Goal: Information Seeking & Learning: Learn about a topic

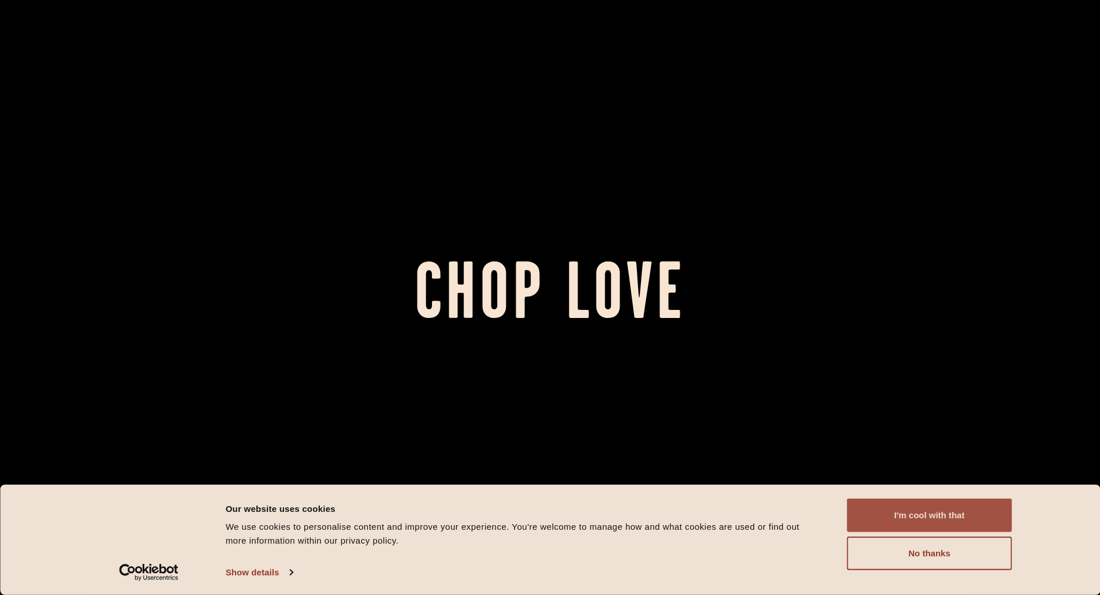
click at [958, 523] on button "I'm cool with that" at bounding box center [929, 515] width 165 height 33
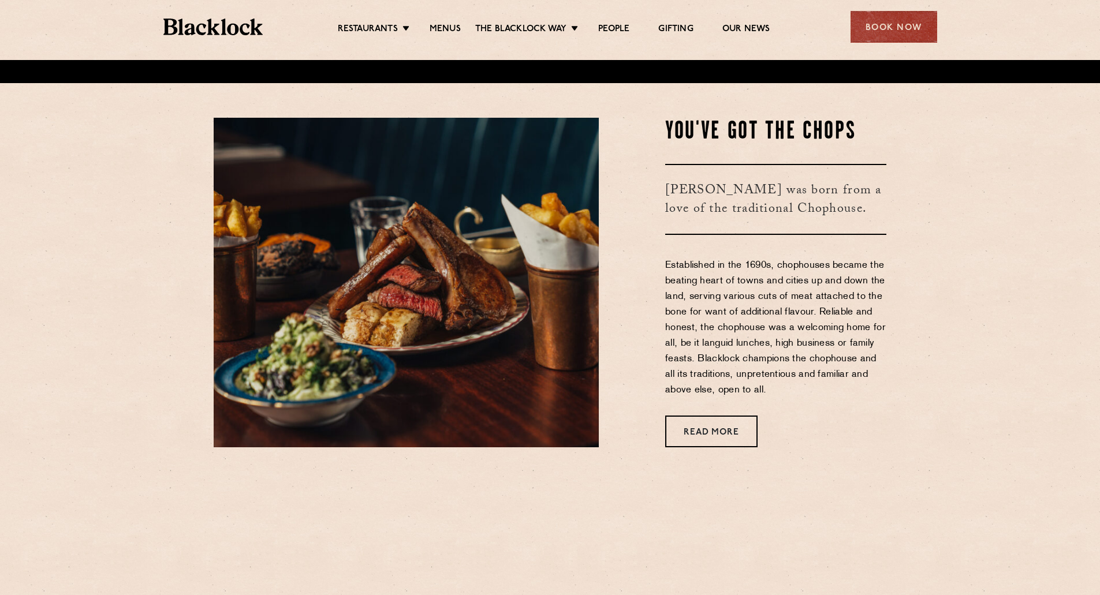
scroll to position [577, 0]
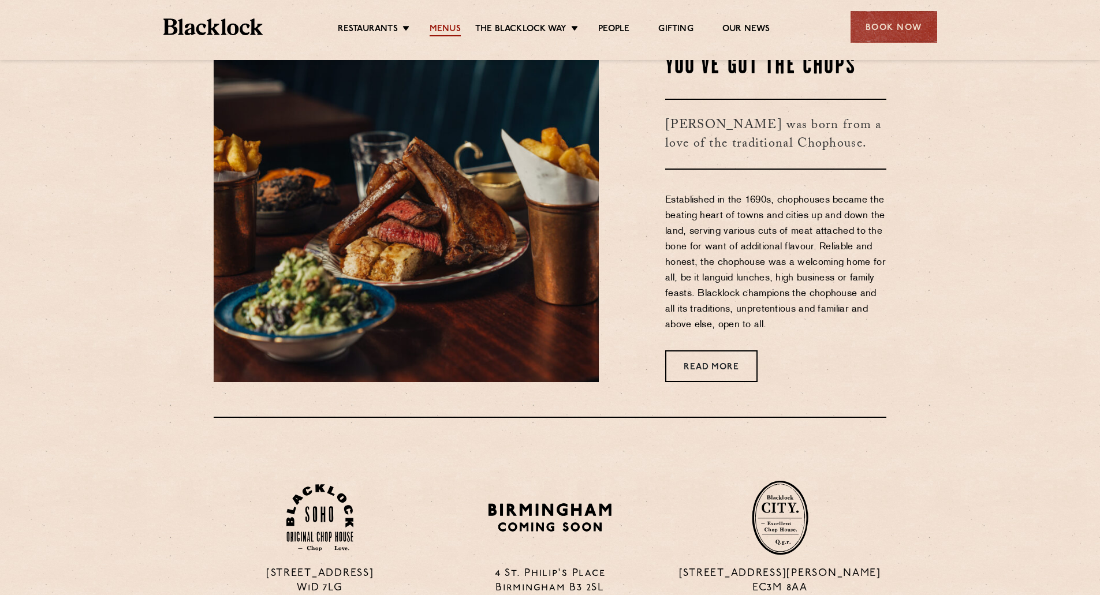
click at [453, 31] on link "Menus" at bounding box center [445, 30] width 31 height 13
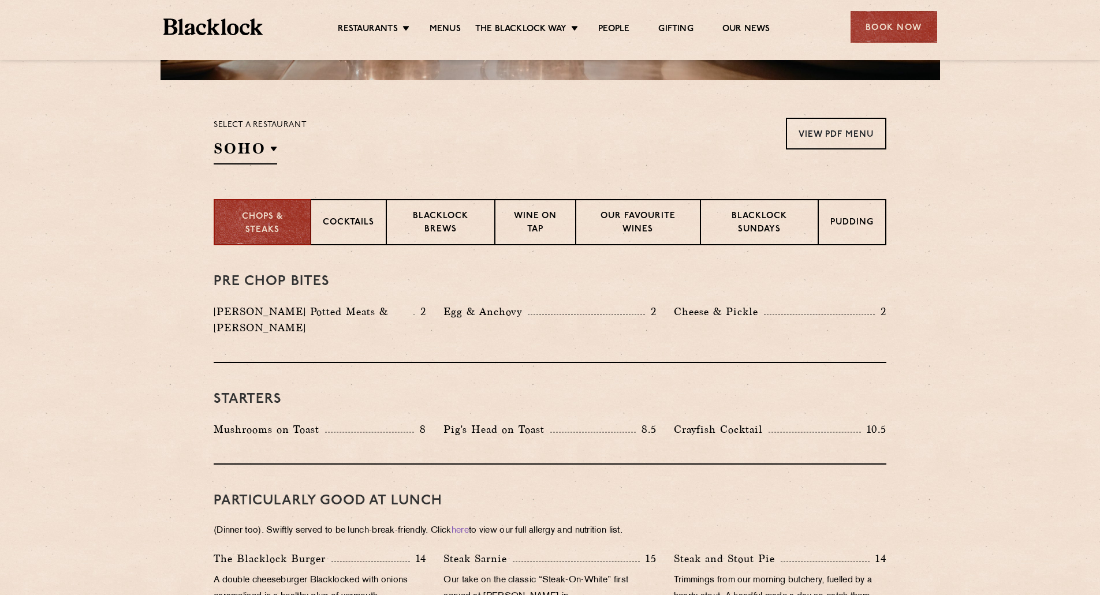
scroll to position [346, 0]
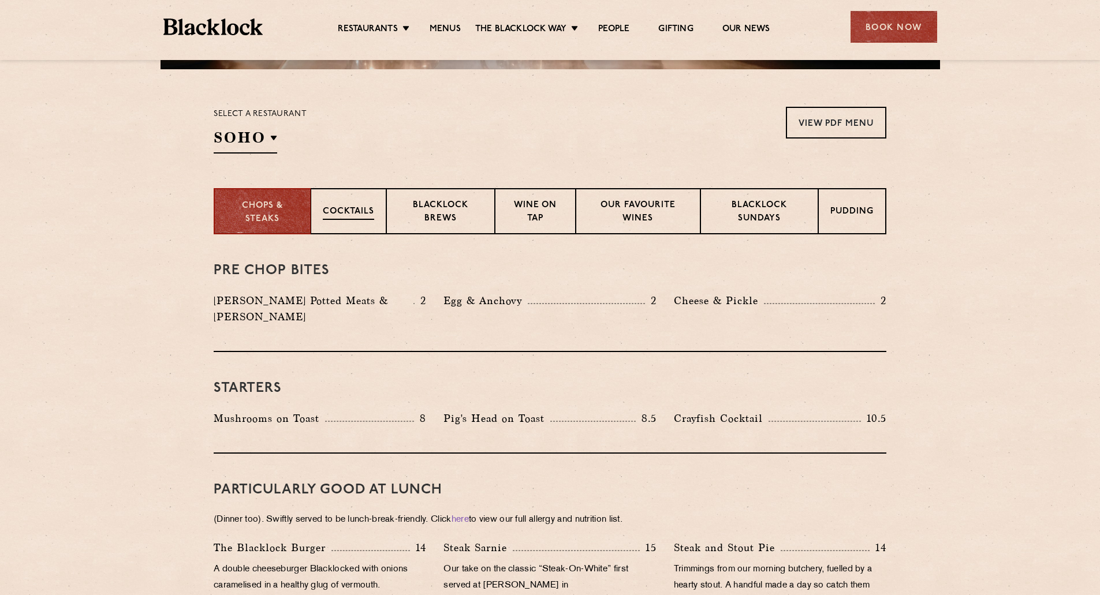
click at [341, 214] on p "Cocktails" at bounding box center [348, 213] width 51 height 14
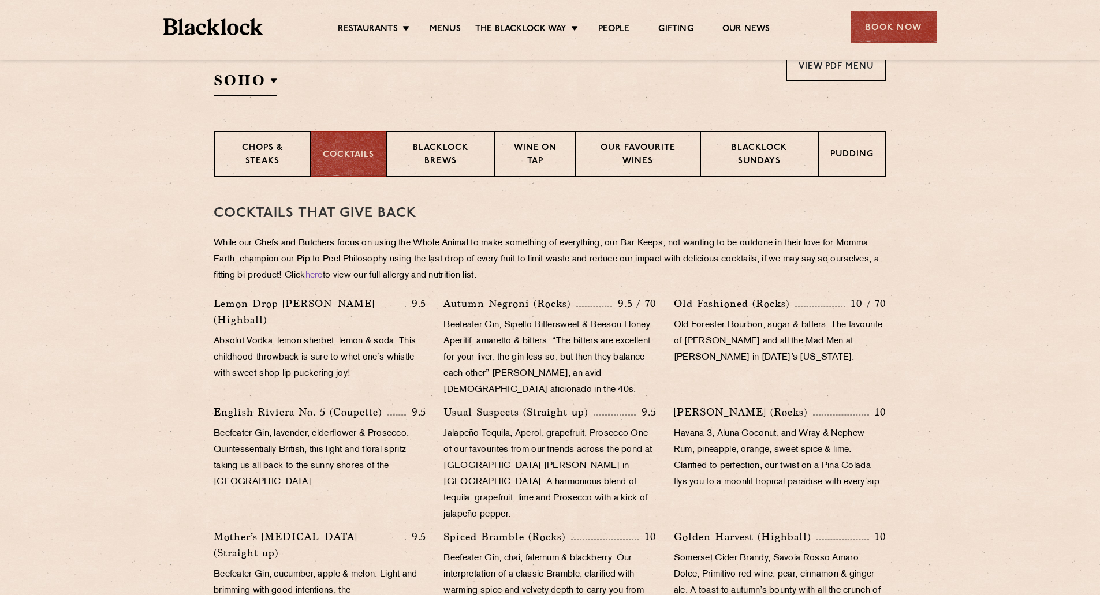
scroll to position [404, 0]
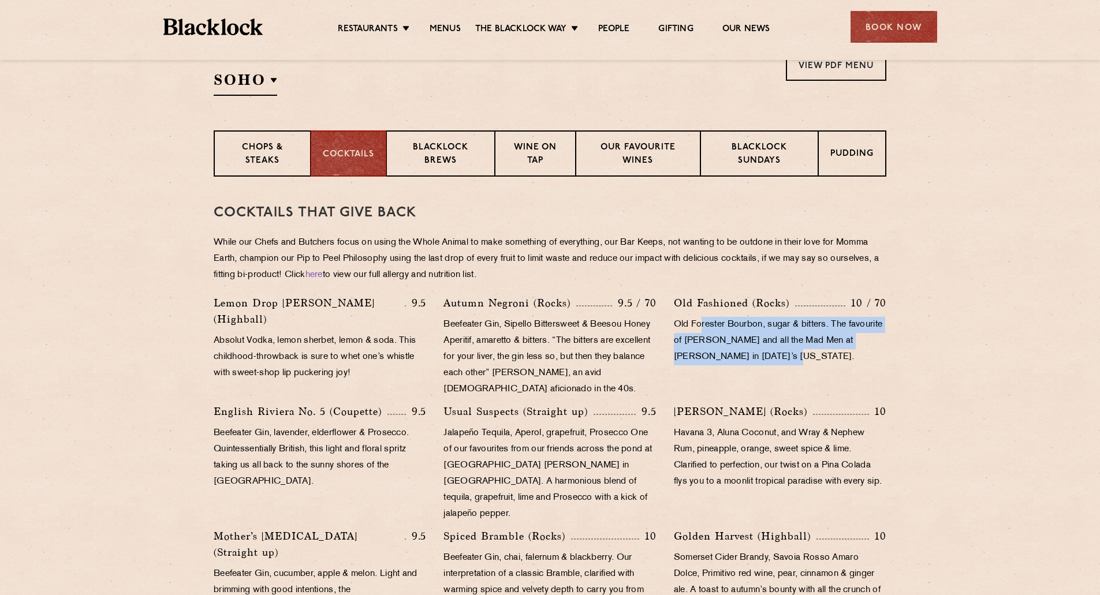
drag, startPoint x: 703, startPoint y: 323, endPoint x: 815, endPoint y: 355, distance: 115.7
click at [814, 355] on p "Old Forester Bourbon, sugar & bitters. The favourite of [PERSON_NAME] and all t…" at bounding box center [780, 341] width 212 height 49
click at [815, 355] on p "Old Forester Bourbon, sugar & bitters. The favourite of [PERSON_NAME] and all t…" at bounding box center [780, 341] width 212 height 49
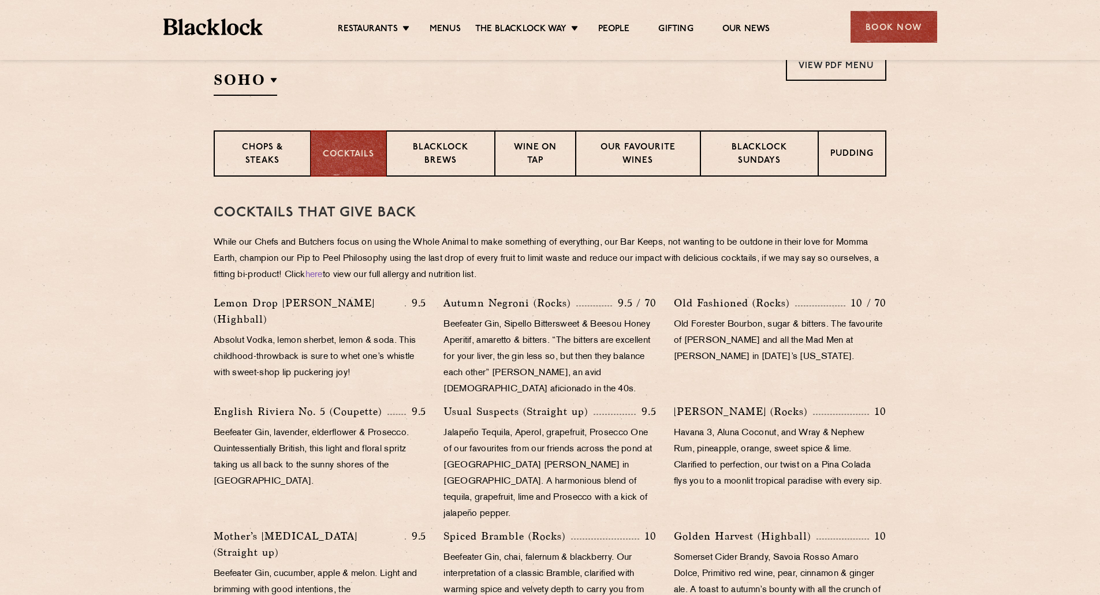
drag, startPoint x: 832, startPoint y: 361, endPoint x: 783, endPoint y: 347, distance: 50.6
click at [783, 347] on p "Old Forester Bourbon, sugar & bitters. The favourite of [PERSON_NAME] and all t…" at bounding box center [780, 341] width 212 height 49
click at [745, 340] on p "Old Forester Bourbon, sugar & bitters. The favourite of [PERSON_NAME] and all t…" at bounding box center [780, 341] width 212 height 49
click at [853, 341] on p "Old Forester Bourbon, sugar & bitters. The favourite of [PERSON_NAME] and all t…" at bounding box center [780, 341] width 212 height 49
drag, startPoint x: 684, startPoint y: 319, endPoint x: 852, endPoint y: 349, distance: 170.6
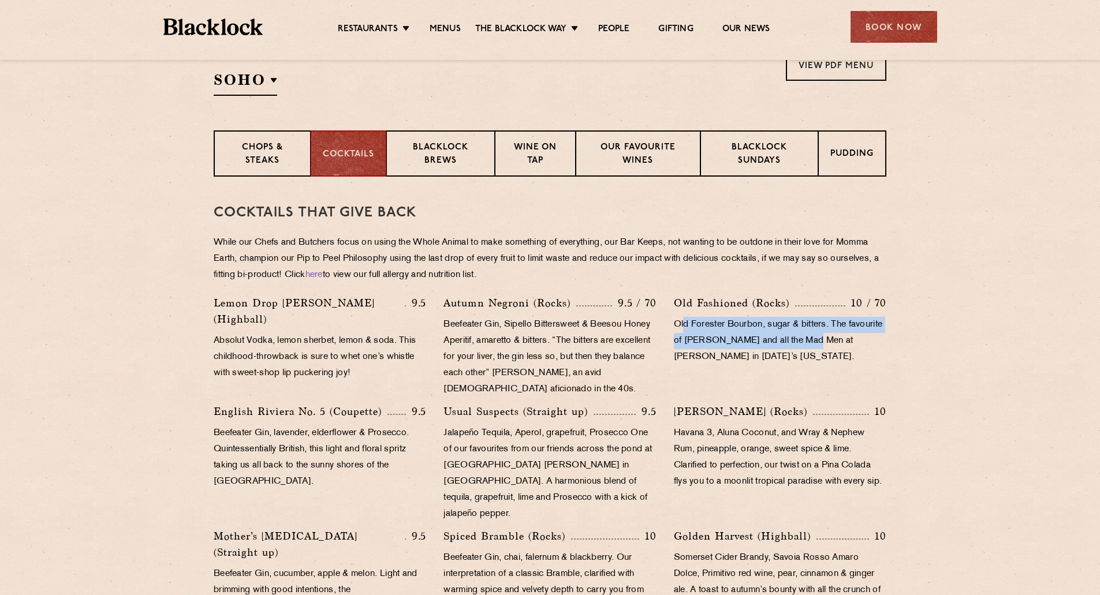
click at [852, 349] on p "Old Forester Bourbon, sugar & bitters. The favourite of [PERSON_NAME] and all t…" at bounding box center [780, 341] width 212 height 49
drag, startPoint x: 856, startPoint y: 357, endPoint x: 691, endPoint y: 295, distance: 176.0
click at [692, 296] on div "Old Fashioned (Rocks) 10 / 70 Old Forester Bourbon, sugar & bitters. The favour…" at bounding box center [780, 349] width 230 height 109
click at [691, 295] on p "Old Fashioned (Rocks)" at bounding box center [734, 303] width 121 height 16
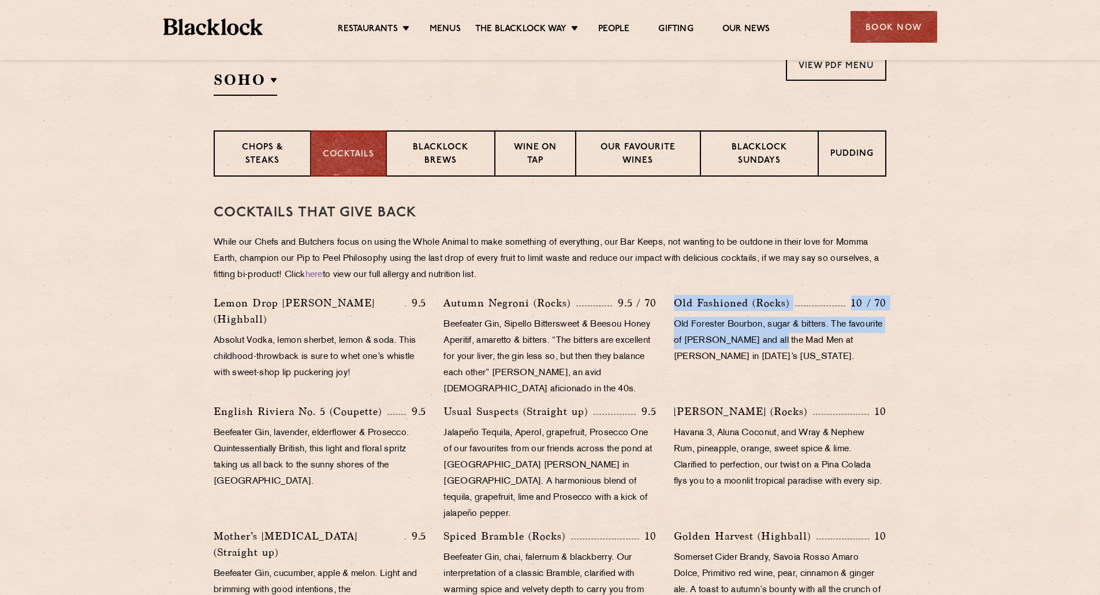
drag, startPoint x: 669, startPoint y: 297, endPoint x: 834, endPoint y: 347, distance: 173.0
click at [817, 347] on div "Old Fashioned (Rocks) 10 / 70 Old Forester Bourbon, sugar & bitters. The favour…" at bounding box center [780, 349] width 230 height 109
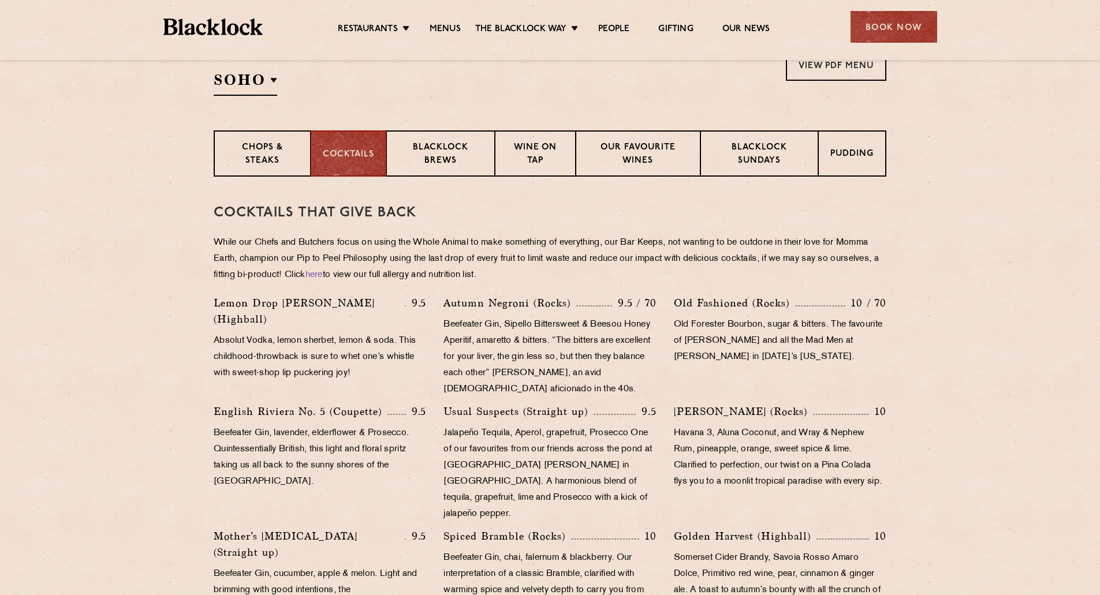
click at [834, 347] on p "Old Forester Bourbon, sugar & bitters. The favourite of [PERSON_NAME] and all t…" at bounding box center [780, 341] width 212 height 49
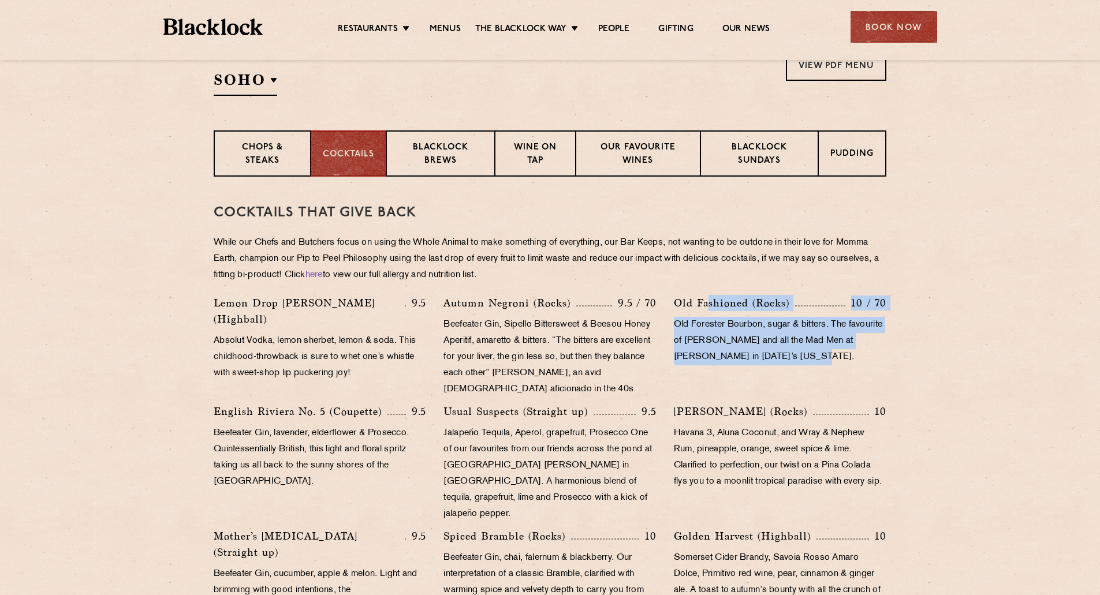
drag, startPoint x: 747, startPoint y: 322, endPoint x: 707, endPoint y: 304, distance: 43.4
click at [707, 304] on div "Old Fashioned (Rocks) 10 / 70 Old Forester Bourbon, sugar & bitters. The favour…" at bounding box center [780, 349] width 230 height 109
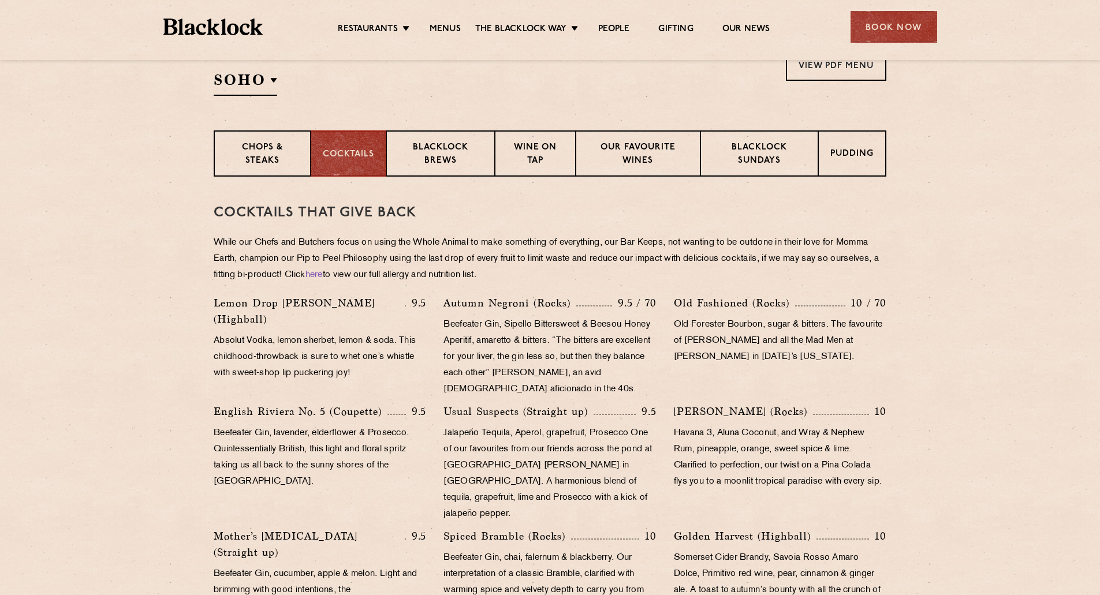
click at [681, 303] on p "Old Fashioned (Rocks)" at bounding box center [734, 303] width 121 height 16
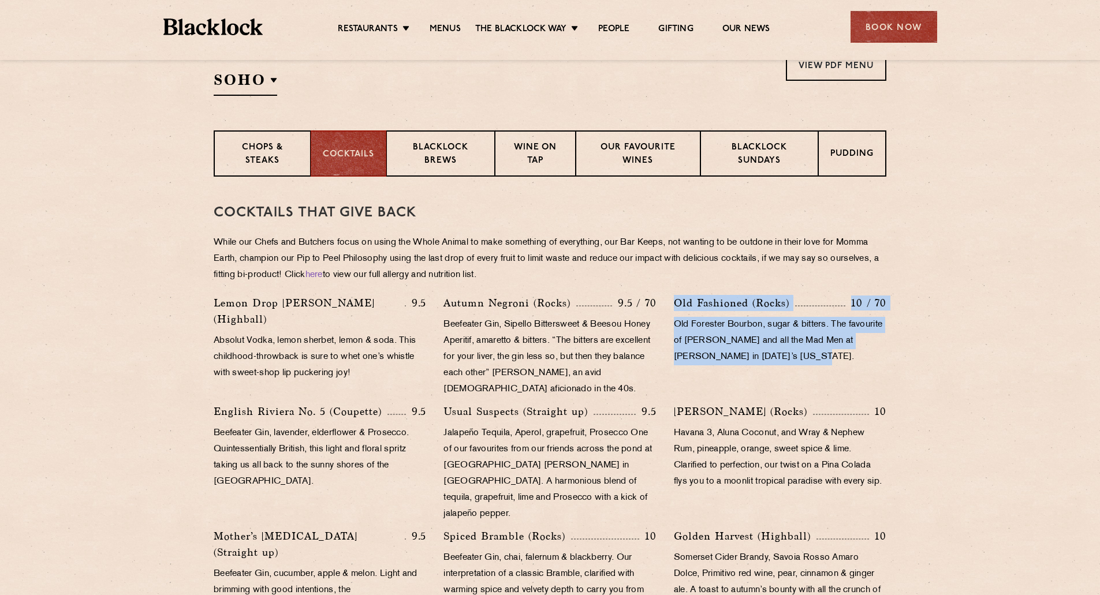
drag, startPoint x: 731, startPoint y: 314, endPoint x: 885, endPoint y: 357, distance: 159.6
click at [881, 356] on div "Old Fashioned (Rocks) 10 / 70 Old Forester Bourbon, sugar & bitters. The favour…" at bounding box center [780, 349] width 230 height 109
click at [885, 357] on p "Old Forester Bourbon, sugar & bitters. The favourite of [PERSON_NAME] and all t…" at bounding box center [780, 341] width 212 height 49
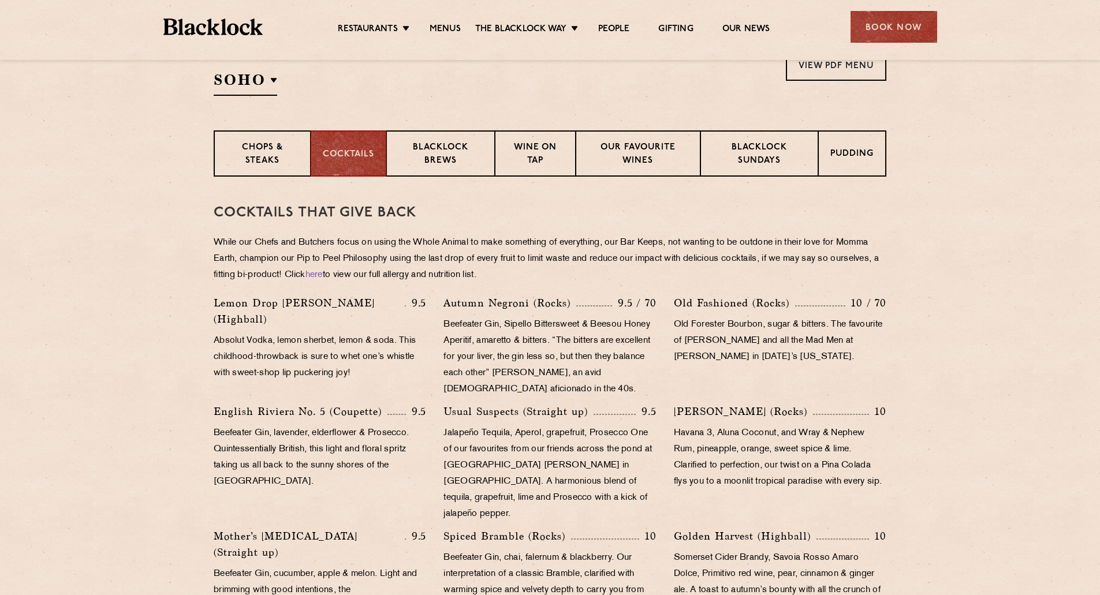
drag, startPoint x: 838, startPoint y: 364, endPoint x: 781, endPoint y: 339, distance: 62.9
click at [816, 353] on p "Old Forester Bourbon, sugar & bitters. The favourite of [PERSON_NAME] and all t…" at bounding box center [780, 341] width 212 height 49
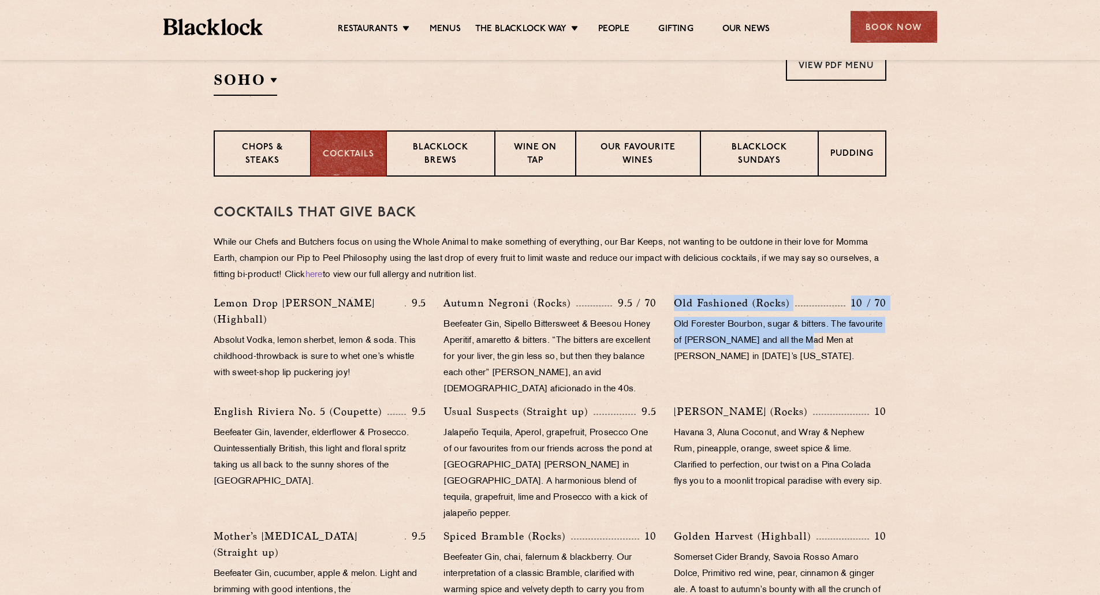
drag, startPoint x: 672, startPoint y: 302, endPoint x: 842, endPoint y: 337, distance: 174.5
click at [841, 337] on div "Old Fashioned (Rocks) 10 / 70 Old Forester Bourbon, sugar & bitters. The favour…" at bounding box center [780, 349] width 230 height 109
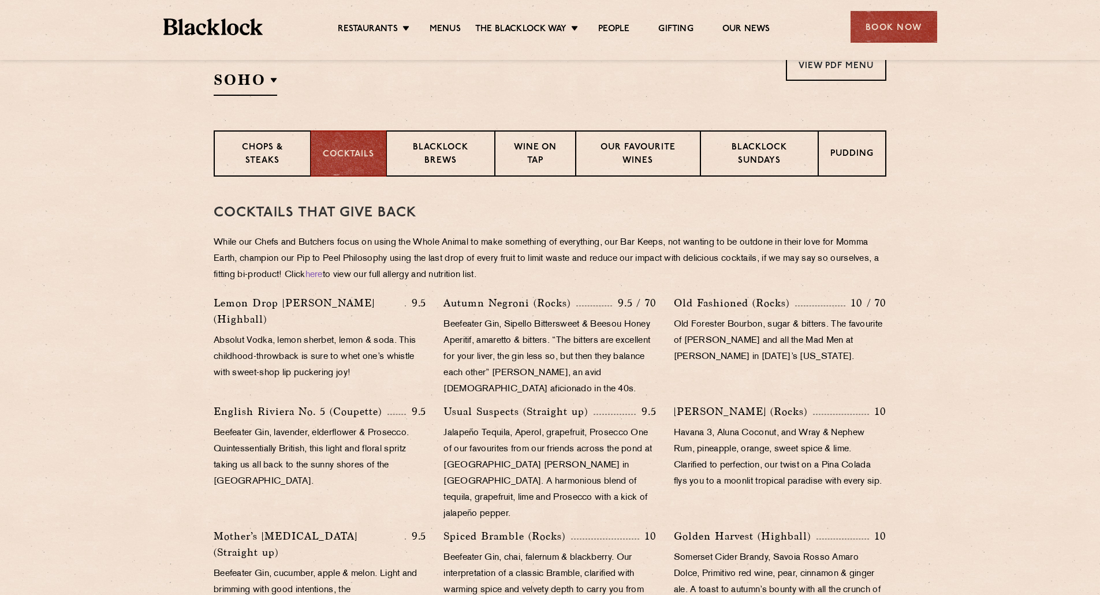
click at [856, 349] on p "Old Forester Bourbon, sugar & bitters. The favourite of [PERSON_NAME] and all t…" at bounding box center [780, 341] width 212 height 49
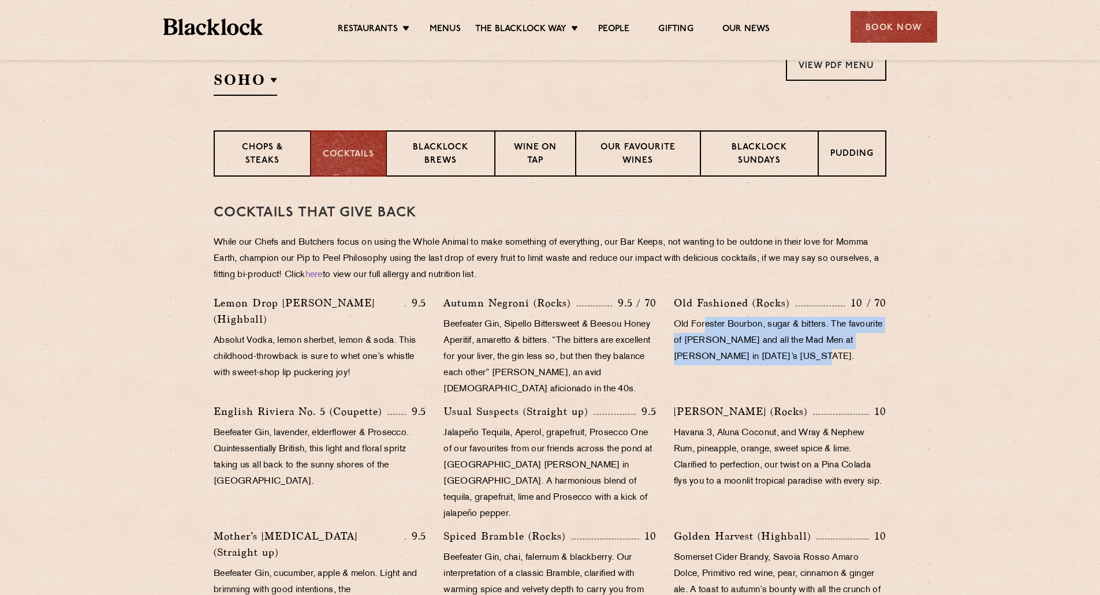
drag, startPoint x: 863, startPoint y: 356, endPoint x: 700, endPoint y: 315, distance: 168.5
click at [701, 316] on div "Old Fashioned (Rocks) 10 / 70 Old Forester Bourbon, sugar & bitters. The favour…" at bounding box center [780, 349] width 230 height 109
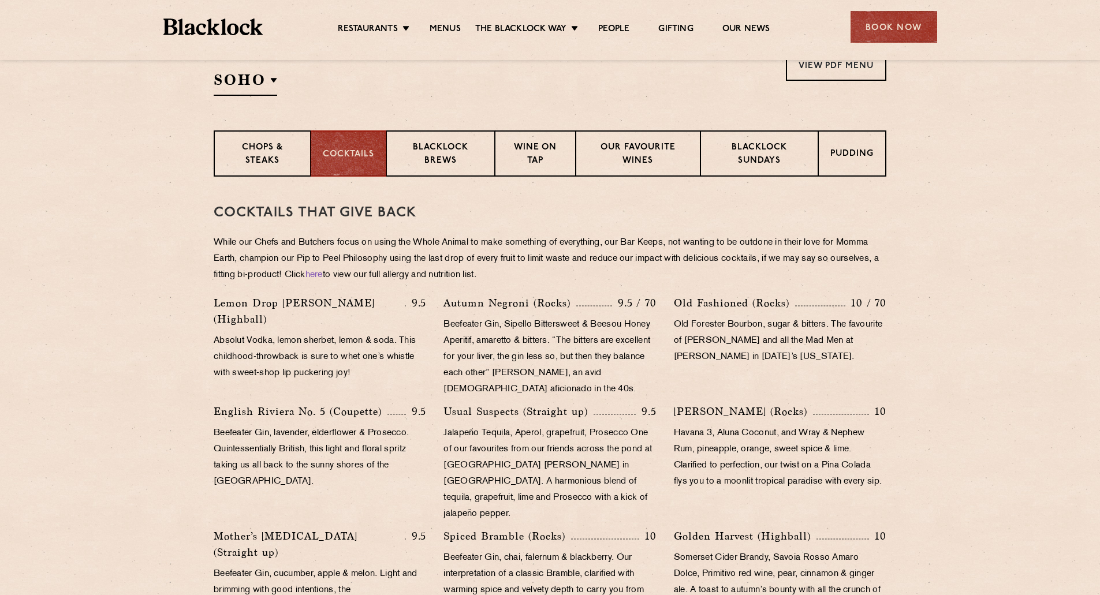
click at [679, 299] on p "Old Fashioned (Rocks)" at bounding box center [734, 303] width 121 height 16
drag, startPoint x: 837, startPoint y: 330, endPoint x: 848, endPoint y: 330, distance: 11.5
click at [842, 330] on p "Old Forester Bourbon, sugar & bitters. The favourite of [PERSON_NAME] and all t…" at bounding box center [780, 341] width 212 height 49
drag, startPoint x: 769, startPoint y: 247, endPoint x: 794, endPoint y: 258, distance: 27.4
click at [769, 247] on p "While our Chefs and Butchers focus on using the Whole Animal to make something …" at bounding box center [550, 259] width 673 height 49
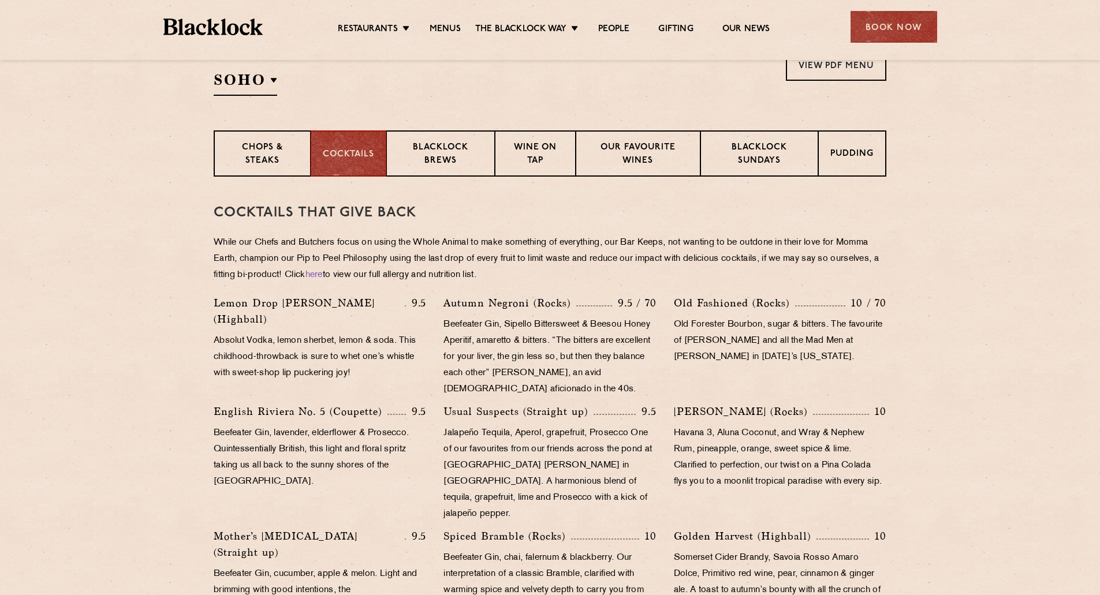
click at [811, 271] on p "While our Chefs and Butchers focus on using the Whole Animal to make something …" at bounding box center [550, 259] width 673 height 49
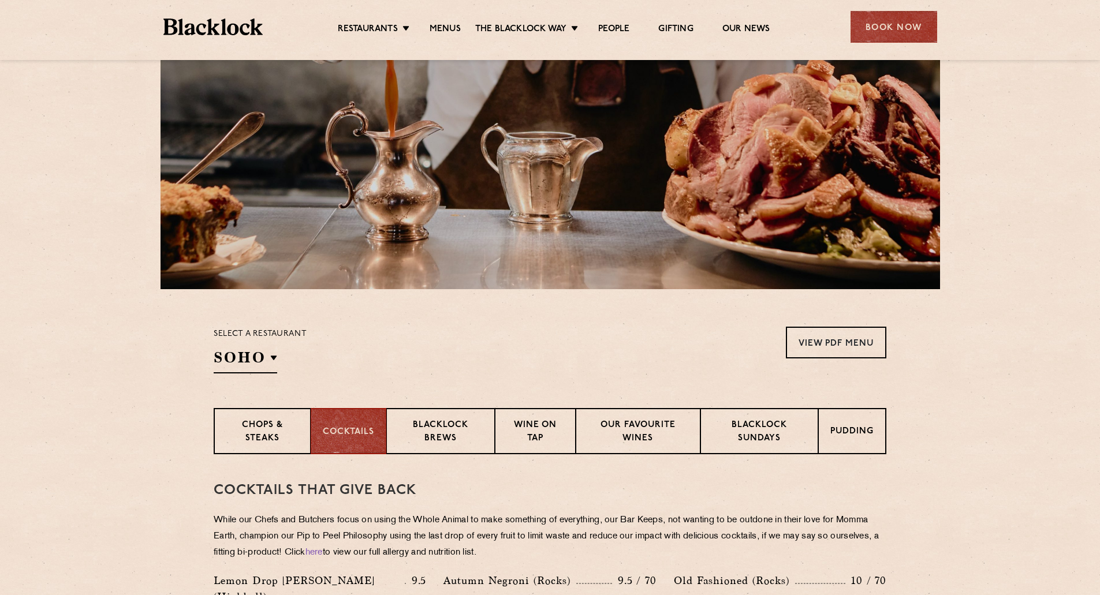
scroll to position [289, 0]
